Goal: Information Seeking & Learning: Find specific fact

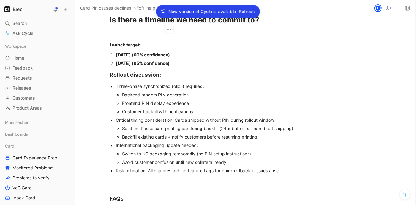
scroll to position [3015, 28]
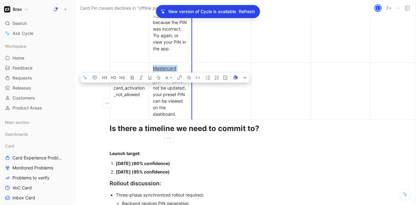
drag, startPoint x: 153, startPoint y: 93, endPoint x: 190, endPoint y: 127, distance: 49.8
click at [190, 119] on td "Mastercard Your PIN could not be updated, your preset PIN can be viewed on the …" at bounding box center [170, 90] width 43 height 57
click at [177, 110] on span "Your PIN could not be updated, your preset PIN can be viewed on the dashboard." at bounding box center [170, 98] width 34 height 38
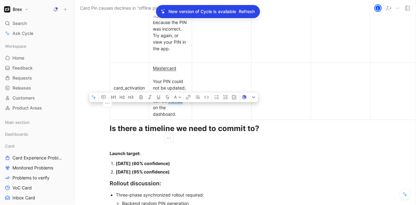
click at [177, 110] on span "Your PIN could not be updated, your preset PIN can be viewed on the dashboard." at bounding box center [170, 98] width 34 height 38
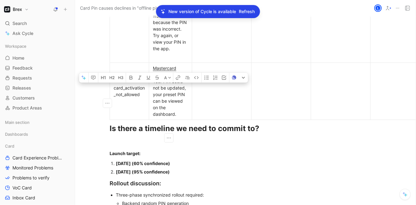
drag, startPoint x: 152, startPoint y: 93, endPoint x: 181, endPoint y: 124, distance: 43.0
click at [181, 117] on div "Mastercard Your PIN could not be updated, your preset PIN can be viewed on the …" at bounding box center [170, 91] width 35 height 52
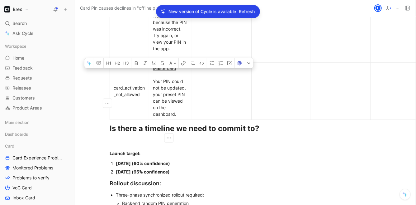
click at [162, 100] on span "Your PIN could not be updated, your preset PIN can be viewed on the dashboard." at bounding box center [170, 98] width 34 height 38
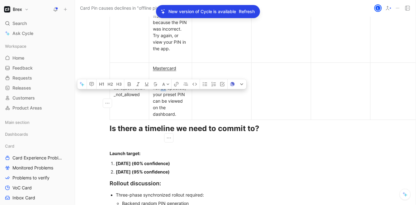
click at [162, 100] on span "Your PIN could not be updated, your preset PIN can be viewed on the dashboard." at bounding box center [170, 98] width 34 height 38
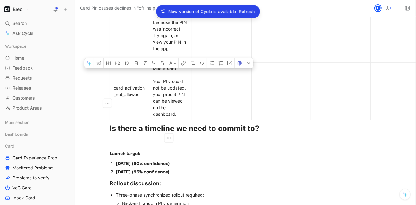
click at [162, 100] on span "Your PIN could not be updated, your preset PIN can be viewed on the dashboard." at bounding box center [170, 98] width 34 height 38
click at [123, 98] on div "card_activation_not_allowed" at bounding box center [129, 90] width 31 height 13
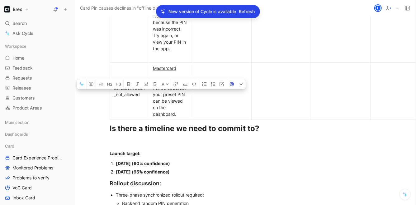
click at [123, 98] on div "card_activation_not_allowed" at bounding box center [129, 90] width 31 height 13
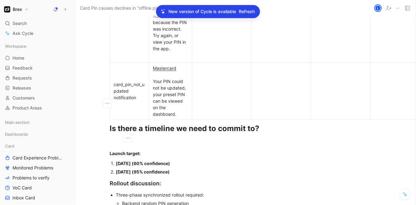
click at [153, 90] on span "Your PIN could not be updated, your preset PIN can be viewed on the dashboard." at bounding box center [170, 98] width 34 height 38
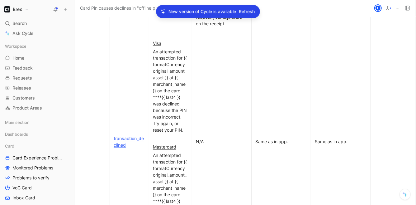
scroll to position [2891, 28]
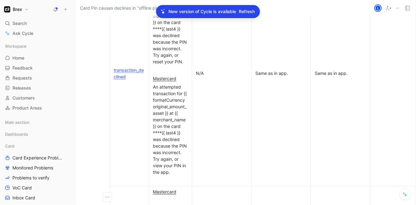
click at [117, 79] on link "transaction_declined" at bounding box center [129, 73] width 30 height 12
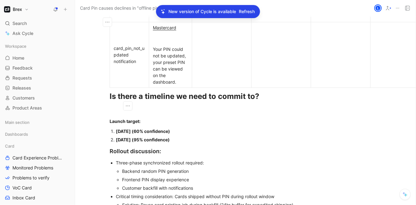
scroll to position [3056, 28]
click at [172, 44] on div "Mastercard" at bounding box center [170, 34] width 35 height 20
click at [159, 44] on div "Mastercard U" at bounding box center [170, 34] width 35 height 20
click at [153, 44] on div "Mastercard U" at bounding box center [170, 34] width 35 height 20
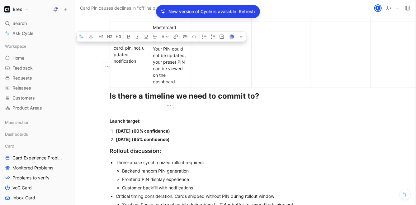
click at [153, 44] on div "Mastercard U" at bounding box center [170, 34] width 35 height 20
click at [171, 44] on div "Mastercard U" at bounding box center [170, 34] width 35 height 20
click at [153, 44] on div "Mastercard U" at bounding box center [170, 34] width 35 height 20
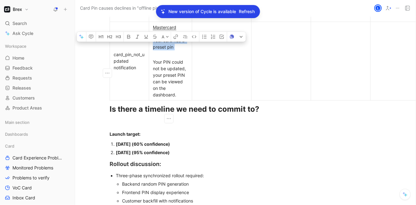
drag, startPoint x: 152, startPoint y: 52, endPoint x: 167, endPoint y: 65, distance: 20.2
click at [167, 57] on div "Mastercard Your card has a preset pin" at bounding box center [170, 40] width 35 height 33
click at [169, 57] on div "Mastercard Your card has a preset pin" at bounding box center [170, 40] width 35 height 33
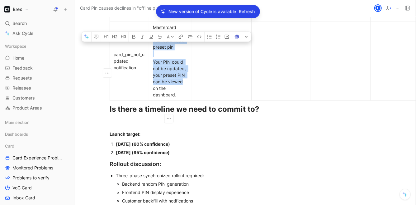
drag, startPoint x: 151, startPoint y: 51, endPoint x: 180, endPoint y: 98, distance: 55.9
click at [180, 94] on td "Mastercard Your card has a preset pin Your PIN could not be updated, your prese…" at bounding box center [170, 61] width 43 height 79
drag, startPoint x: 179, startPoint y: 108, endPoint x: 150, endPoint y: 54, distance: 61.5
click at [150, 54] on td "Mastercard Your card has a preset pin Your PIN could not be updated, your prese…" at bounding box center [170, 61] width 43 height 79
copy td "Your card has a preset pin Your PIN could not be updated, your preset PIN can b…"
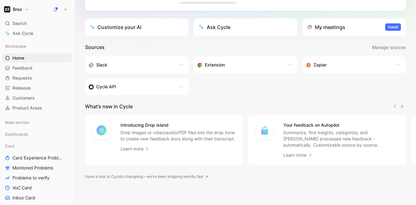
click at [24, 27] on span "Search" at bounding box center [19, 23] width 14 height 7
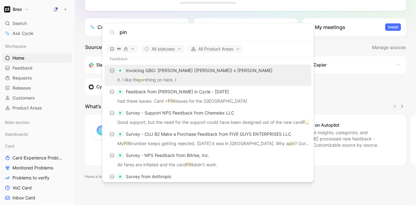
scroll to position [11, 0]
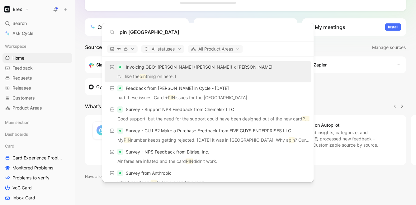
type input "pin [GEOGRAPHIC_DATA]"
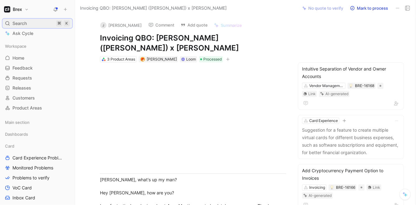
click at [55, 24] on div "Search ⌘ K" at bounding box center [37, 23] width 70 height 9
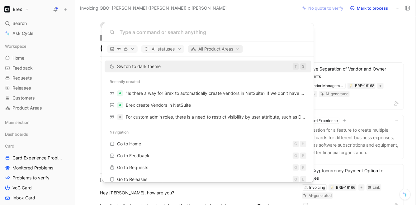
click at [223, 47] on span "All Product Areas" at bounding box center [215, 48] width 49 height 7
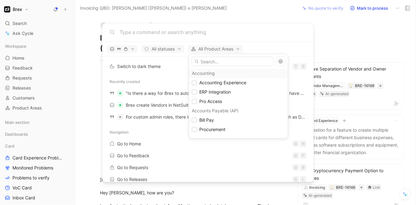
click at [157, 31] on div at bounding box center [208, 102] width 416 height 205
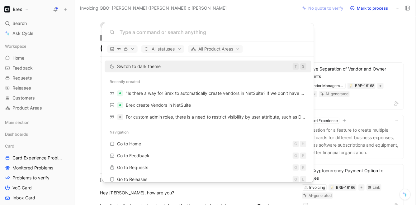
click at [145, 32] on input at bounding box center [213, 31] width 187 height 7
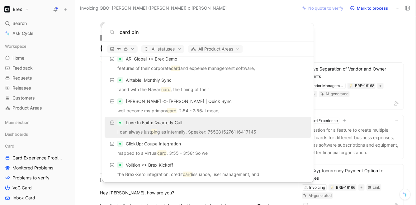
scroll to position [307, 0]
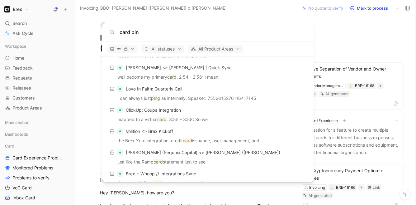
type input "card pin"
click at [49, 142] on body "Brex Search ⌘ K Ask Cycle Workspace Home G then H Feedback G then F Requests G …" at bounding box center [208, 102] width 416 height 205
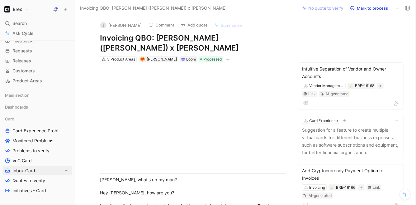
scroll to position [53, 0]
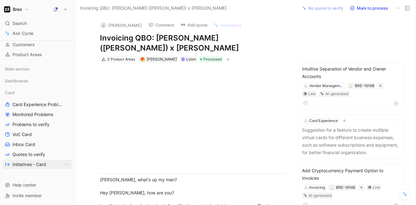
click at [34, 161] on span "Initiatives - Card" at bounding box center [29, 164] width 34 height 6
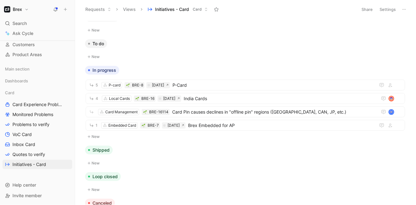
scroll to position [36, 0]
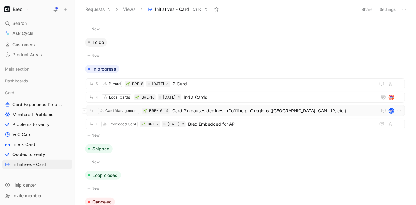
click at [265, 112] on span "Card Pin causes declines in "offline pin" regions ([GEOGRAPHIC_DATA], CAN, JP, …" at bounding box center [273, 110] width 203 height 7
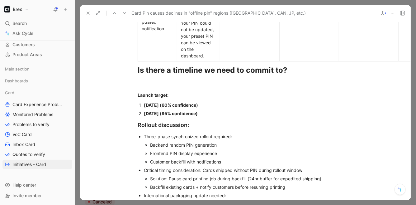
scroll to position [2997, 0]
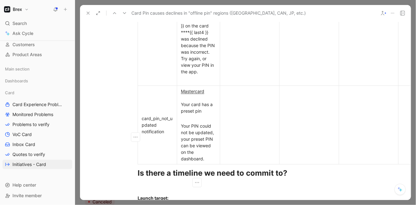
drag, startPoint x: 181, startPoint y: 116, endPoint x: 194, endPoint y: 151, distance: 37.3
click at [194, 151] on td "Mastercard Your card has a preset pin Your PIN could not be updated, your prese…" at bounding box center [198, 124] width 43 height 79
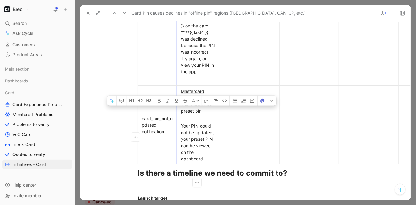
drag, startPoint x: 204, startPoint y: 171, endPoint x: 176, endPoint y: 118, distance: 59.5
click at [177, 118] on td "Mastercard Your card has a preset pin Your PIN could not be updated, your prese…" at bounding box center [198, 124] width 43 height 79
copy td "Your card has a preset pin Your PIN could not be updated, your preset PIN can b…"
click at [207, 122] on p "Mastercard Your card has a preset pin" at bounding box center [199, 104] width 40 height 35
drag, startPoint x: 206, startPoint y: 168, endPoint x: 180, endPoint y: 115, distance: 59.1
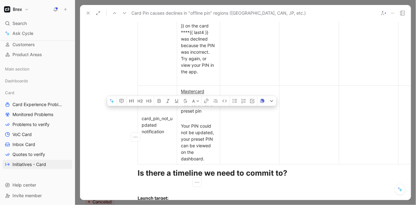
click at [180, 115] on td "Mastercard Your card has a preset pin Your PIN could not be updated, your prese…" at bounding box center [198, 124] width 43 height 79
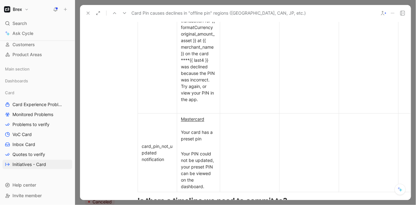
scroll to position [3014, 0]
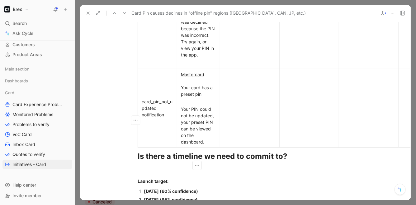
click at [183, 101] on div "Mastercard Your card has a preset pin" at bounding box center [198, 87] width 35 height 33
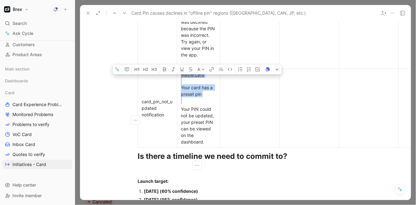
click at [183, 101] on div "Mastercard Your card has a preset pin" at bounding box center [198, 87] width 35 height 33
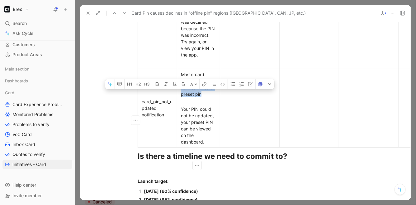
drag, startPoint x: 208, startPoint y: 104, endPoint x: 179, endPoint y: 99, distance: 29.7
click at [179, 99] on p "Mastercard Your card has a preset pin" at bounding box center [199, 87] width 40 height 35
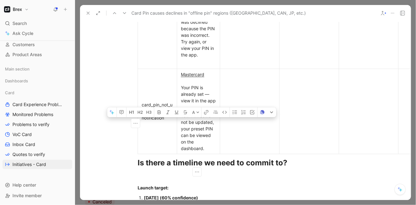
drag, startPoint x: 180, startPoint y: 128, endPoint x: 206, endPoint y: 158, distance: 39.8
click at [206, 152] on div "Your PIN could not be updated, your preset PIN can be viewed on the dashboard." at bounding box center [198, 131] width 35 height 39
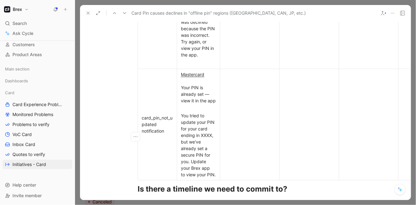
click at [257, 127] on div at bounding box center [250, 124] width 52 height 7
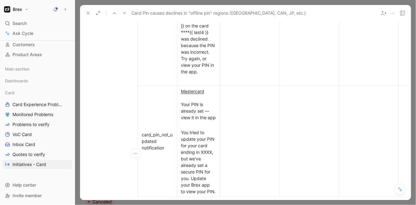
scroll to position [3045, 0]
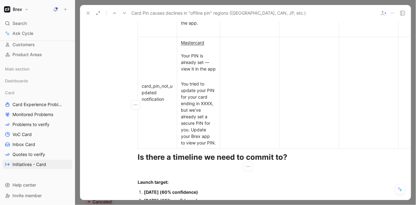
click at [308, 79] on td at bounding box center [310, 92] width 60 height 111
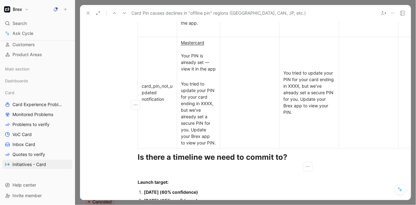
click at [197, 45] on u "Mastercard" at bounding box center [192, 42] width 23 height 5
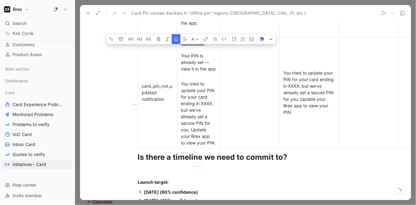
click at [197, 45] on u "Mastercard" at bounding box center [192, 42] width 23 height 5
copy u "Mastercard"
click at [302, 57] on td "You tried to update your PIN for your card ending in XXXX, but we've already se…" at bounding box center [310, 92] width 60 height 111
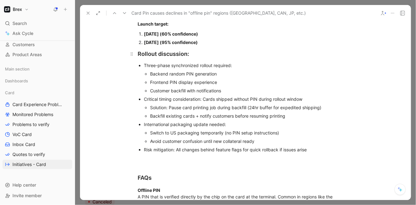
scroll to position [3251, 0]
